Goal: Participate in discussion: Engage in conversation with other users on a specific topic

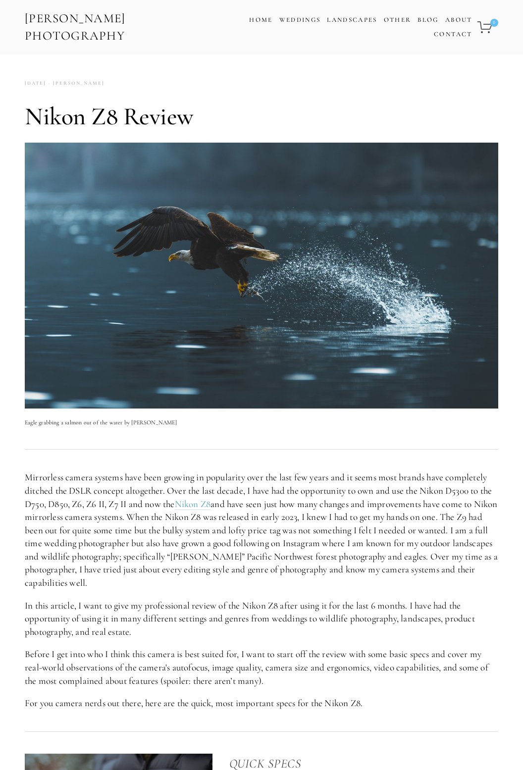
scroll to position [1, 0]
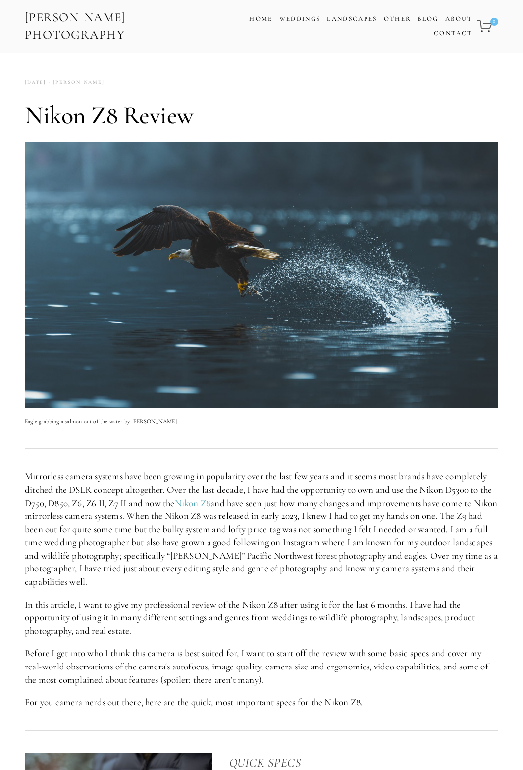
click at [458, 537] on p "Mirrorless camera systems have been growing in popularity over the last few yea…" at bounding box center [262, 529] width 474 height 118
click at [494, 599] on p "In this article, I want to give my professional review of the Nikon Z8 after us…" at bounding box center [262, 619] width 474 height 40
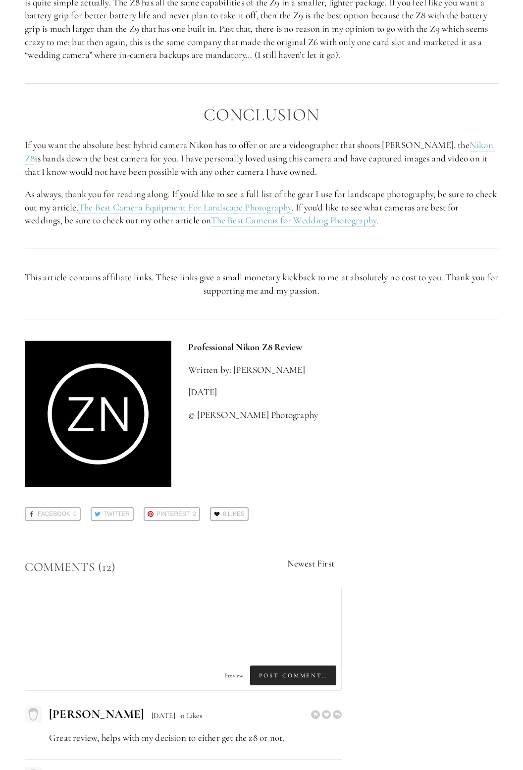
scroll to position [2535, 0]
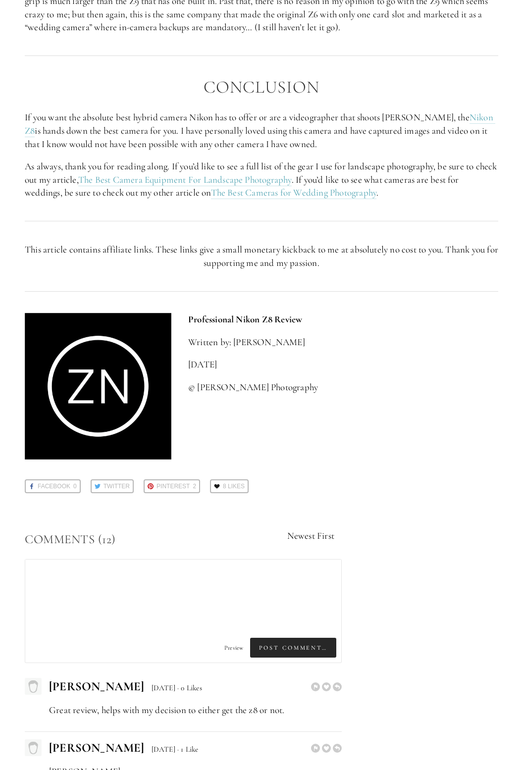
type textarea "l"
click at [50, 577] on textarea "l" at bounding box center [183, 594] width 316 height 69
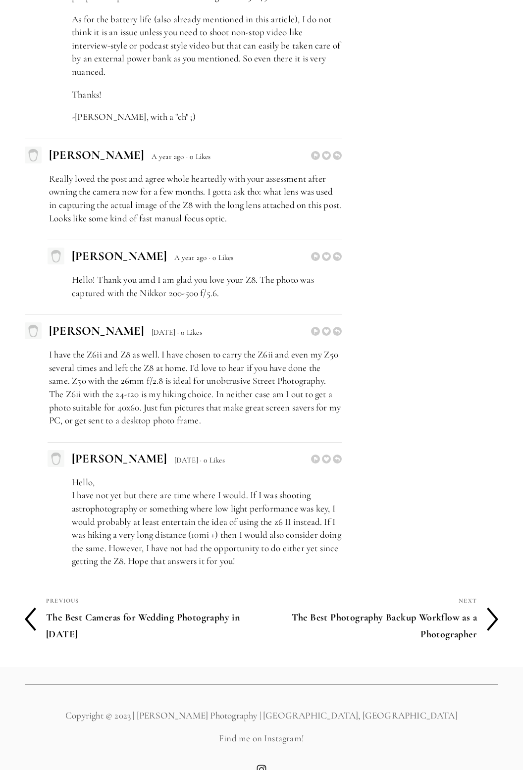
scroll to position [4234, 0]
